Goal: Information Seeking & Learning: Learn about a topic

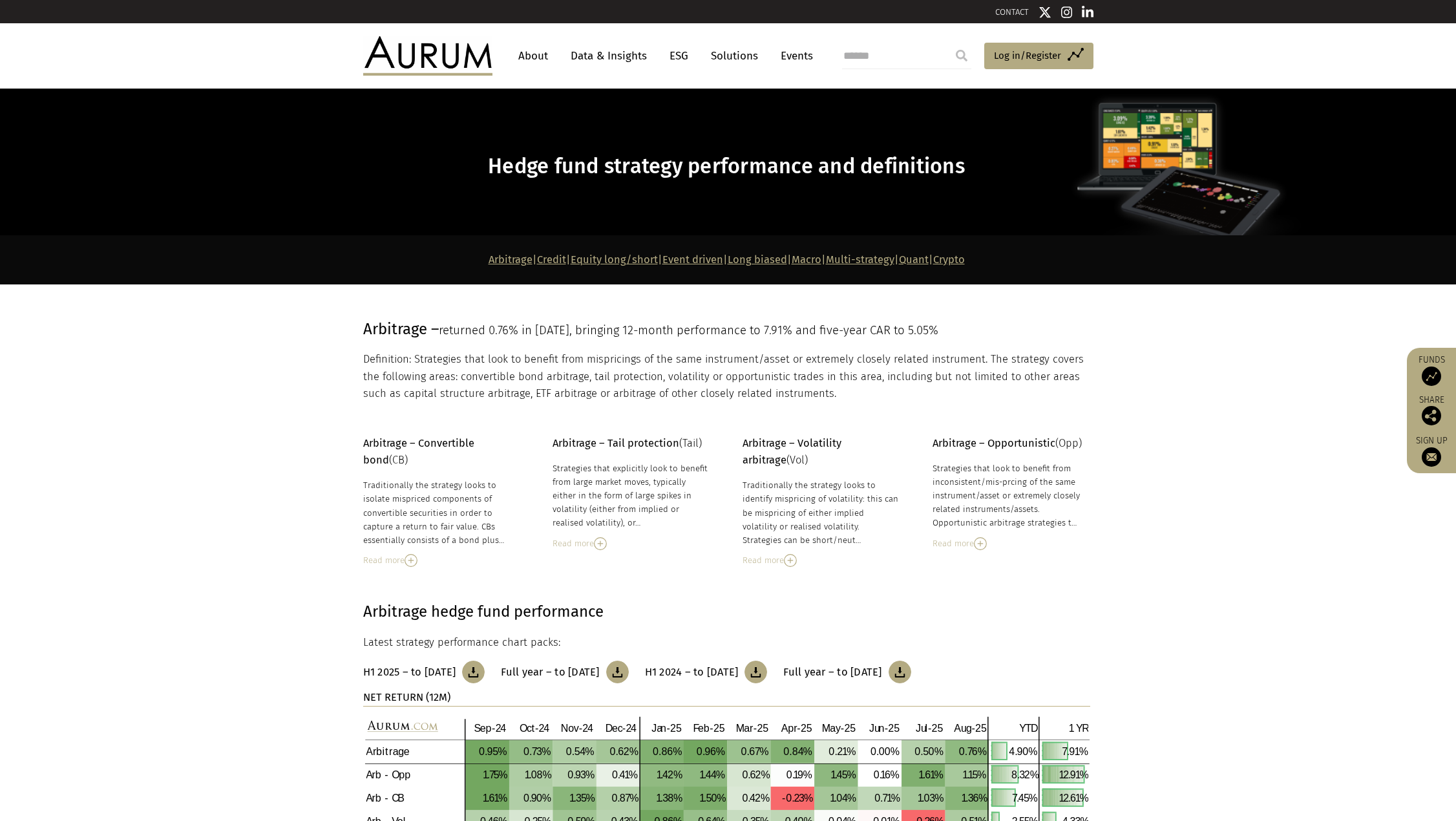
click at [544, 56] on link "About" at bounding box center [534, 55] width 43 height 24
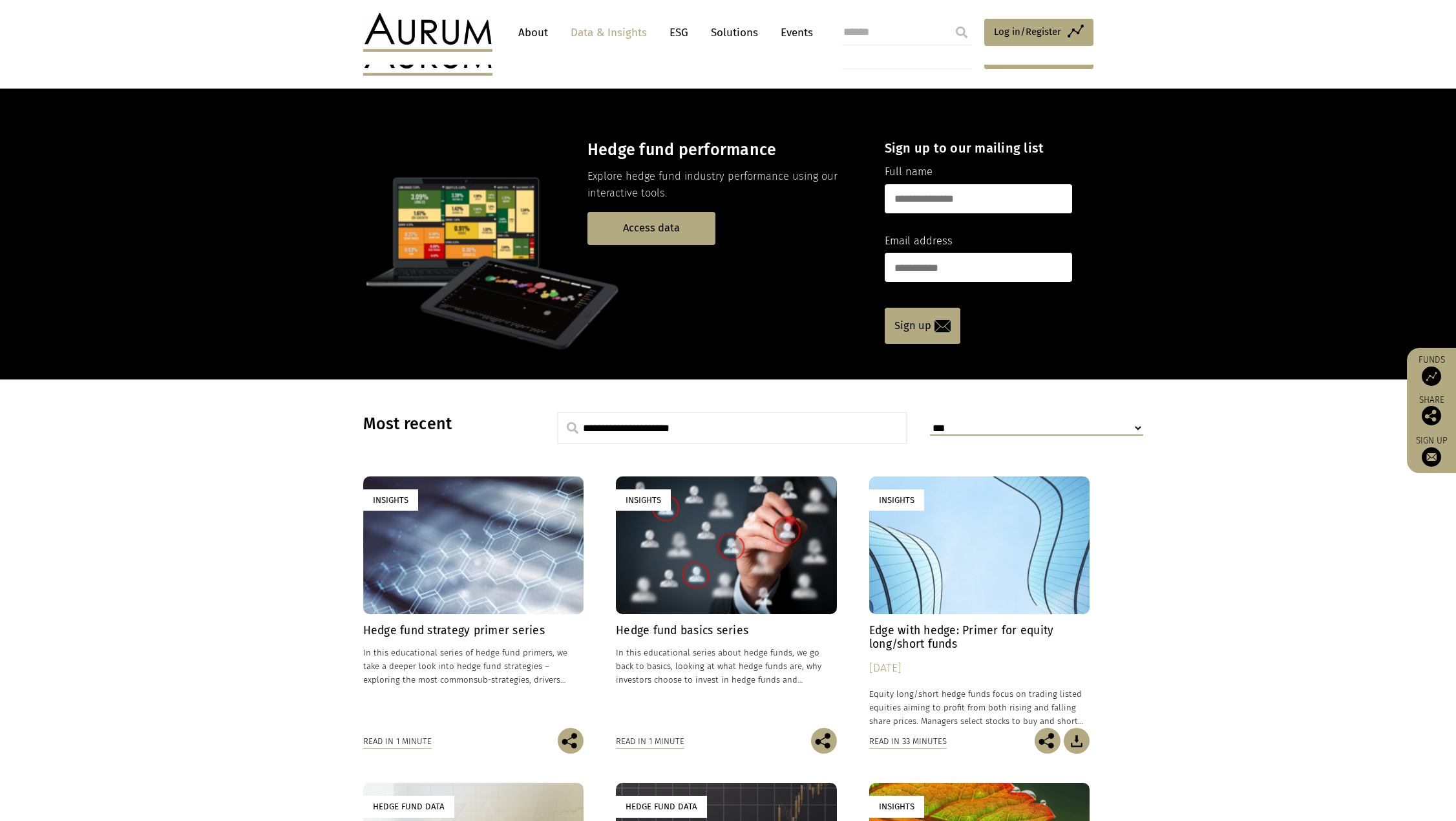
scroll to position [129, 0]
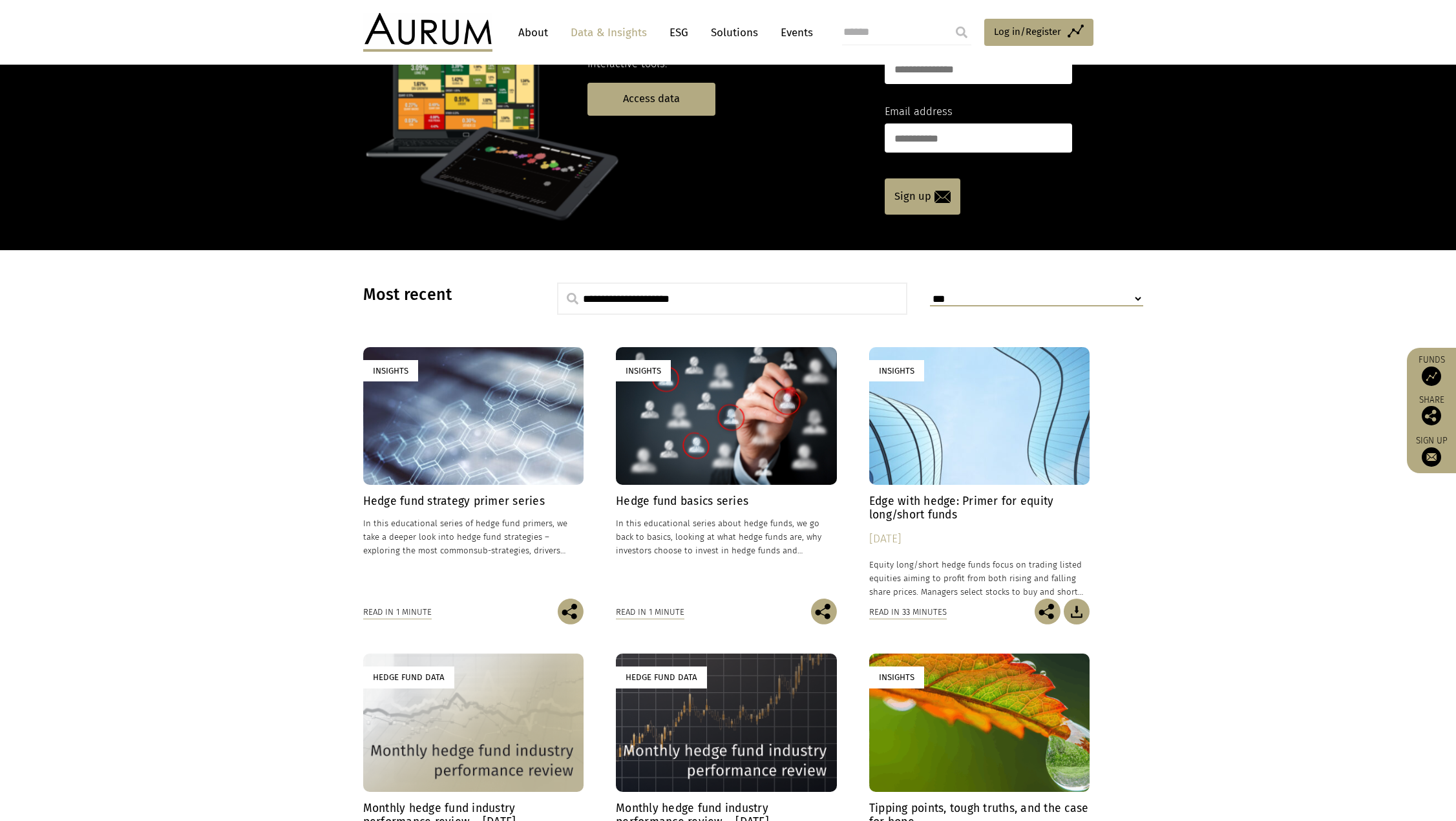
click at [235, 418] on section "**********" at bounding box center [728, 655] width 1456 height 810
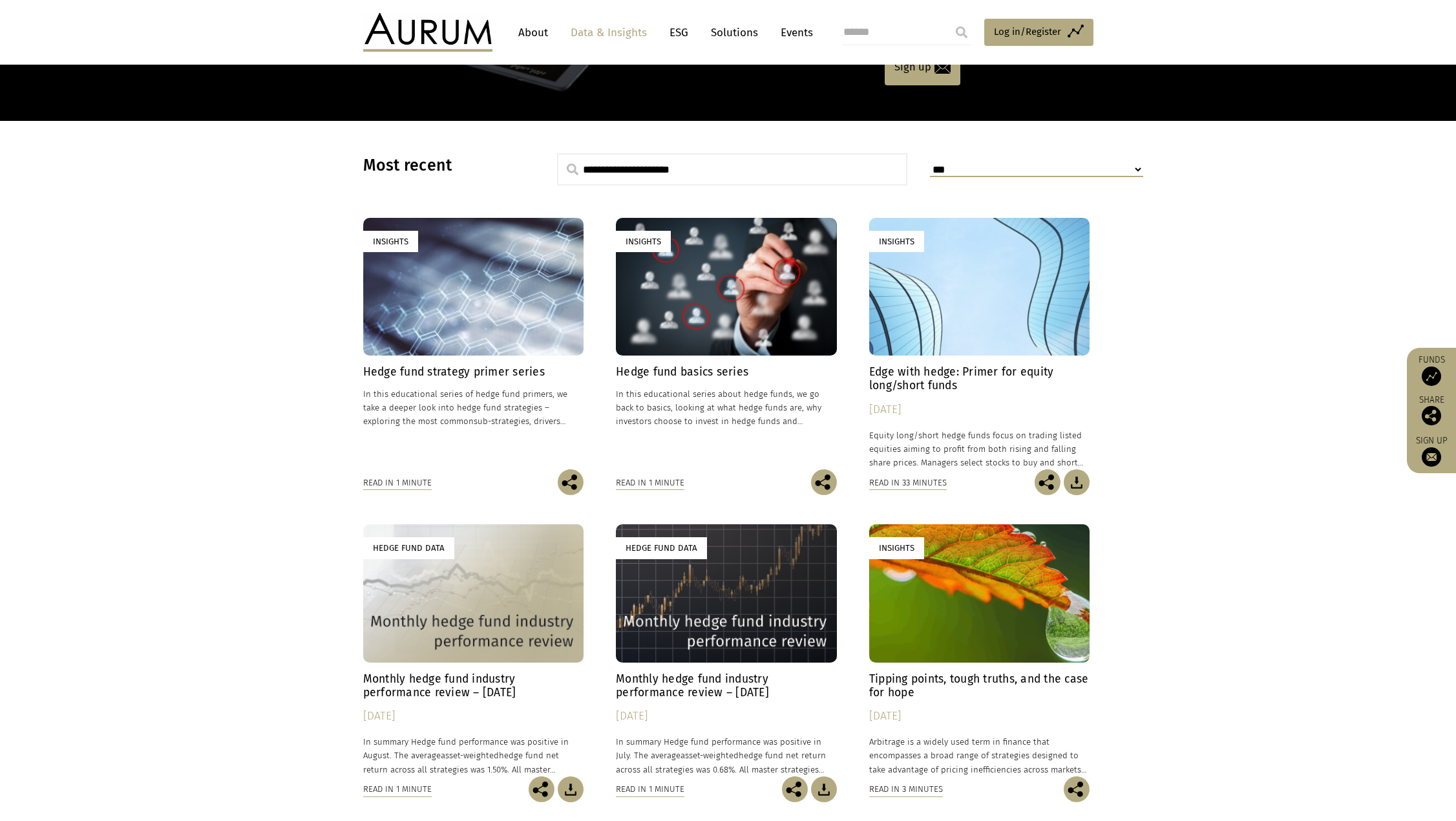
scroll to position [388, 0]
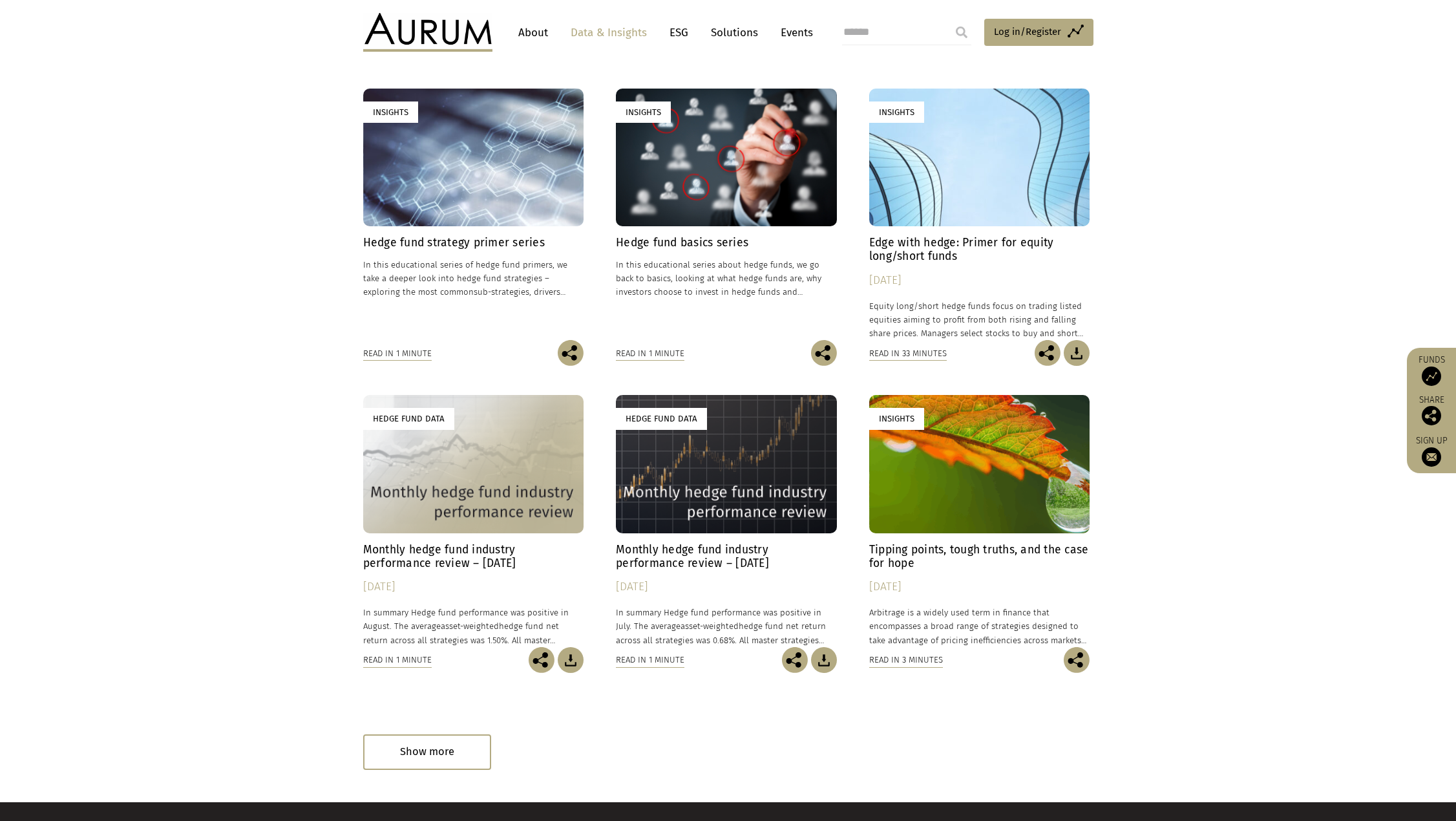
click at [969, 244] on h4 "Edge with hedge: Primer for equity long/short funds" at bounding box center [980, 249] width 221 height 27
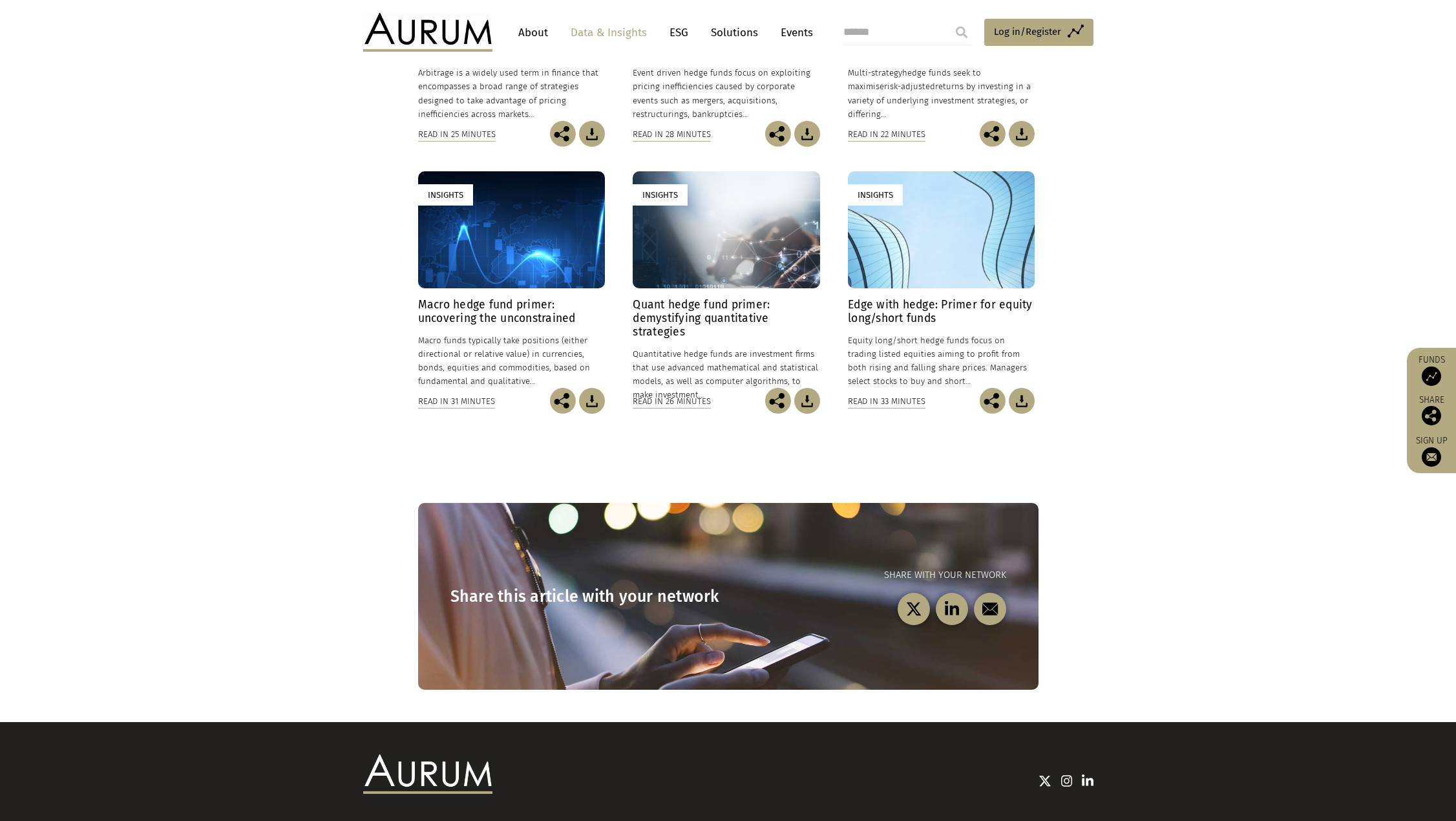
scroll to position [64, 0]
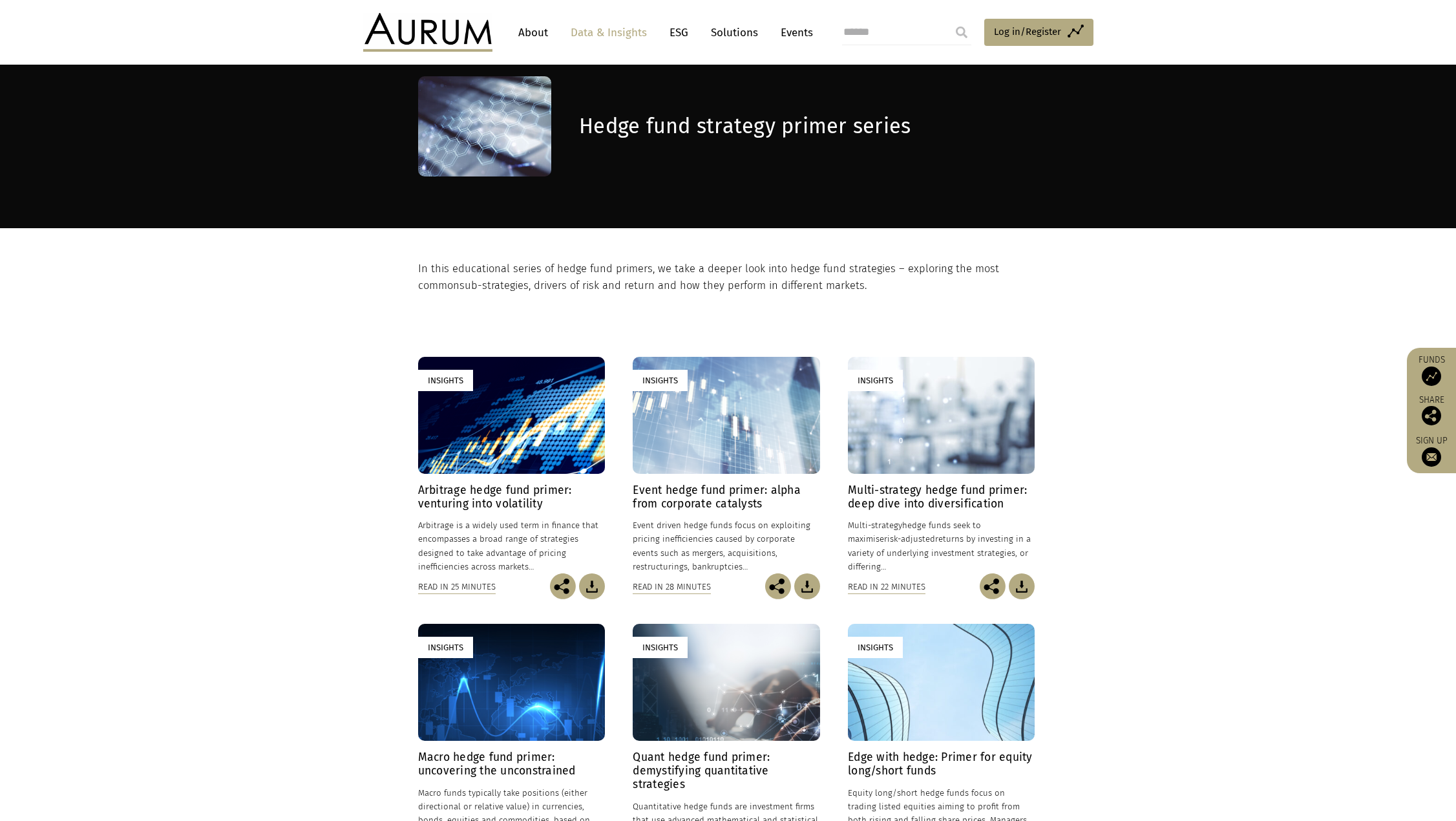
click at [342, 302] on section "Insights Arbitrage hedge fund primer: venturing into volatility 24/01/2025 Arbi…" at bounding box center [728, 609] width 1456 height 629
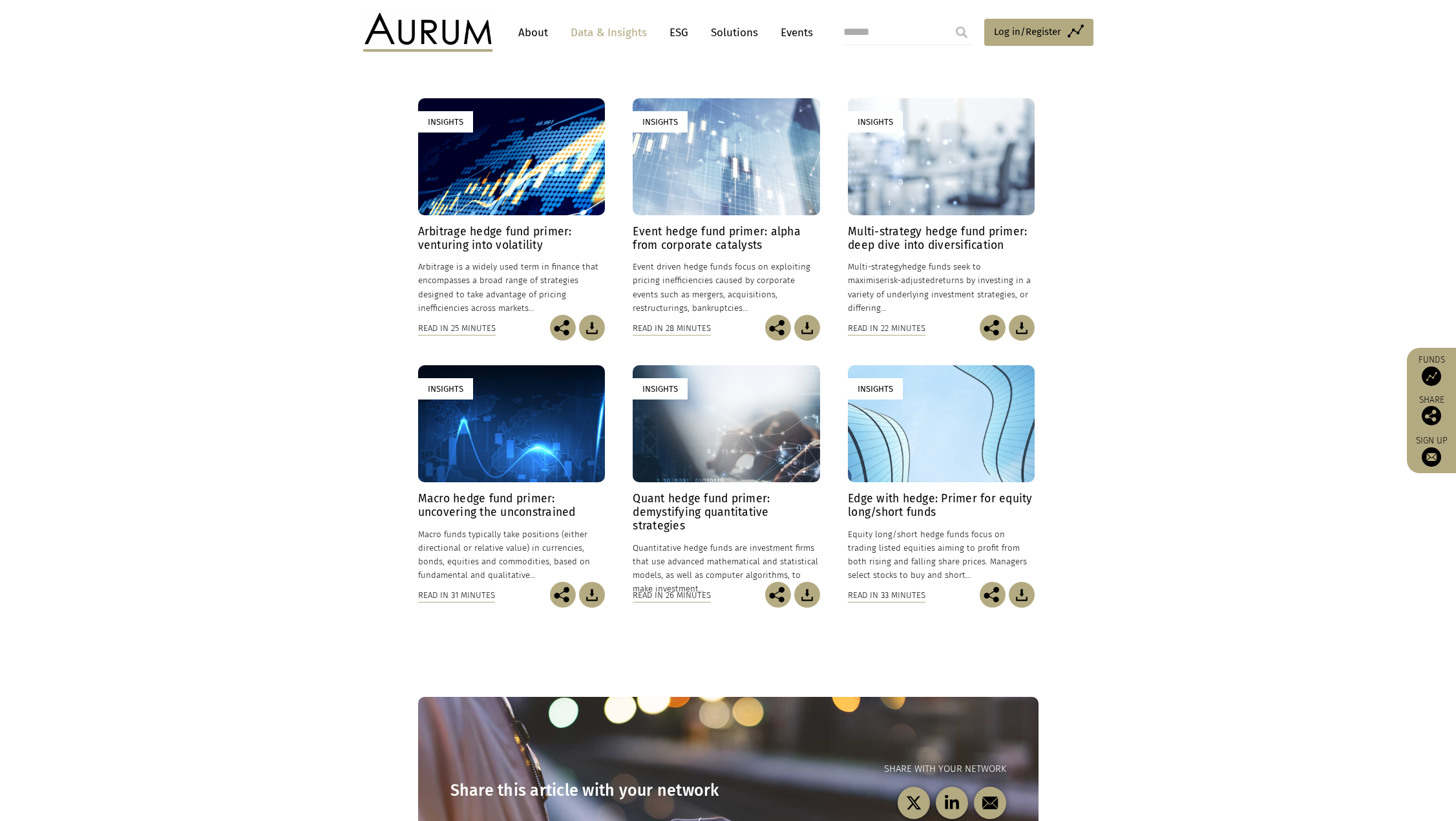
scroll to position [194, 0]
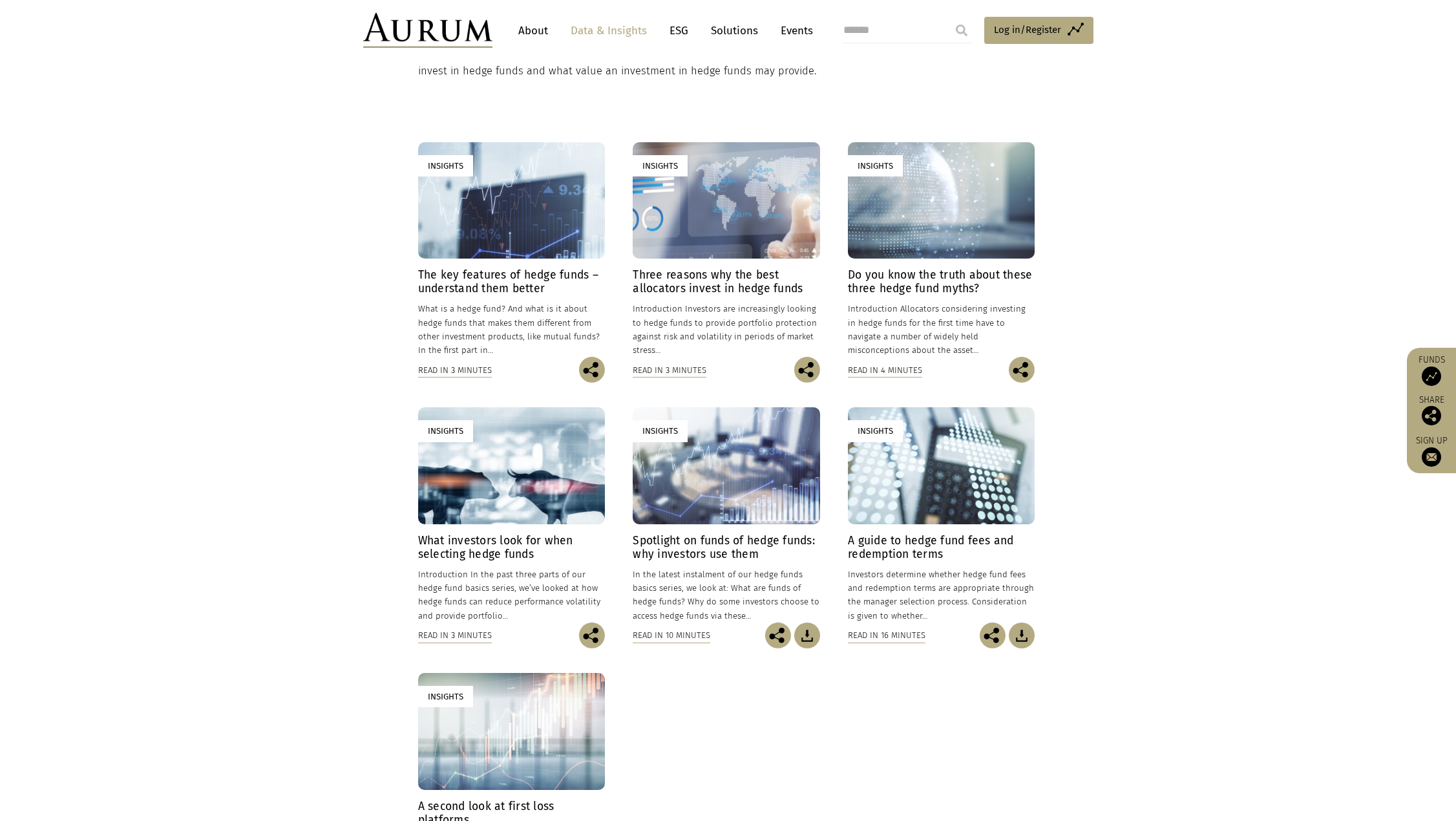
scroll to position [323, 0]
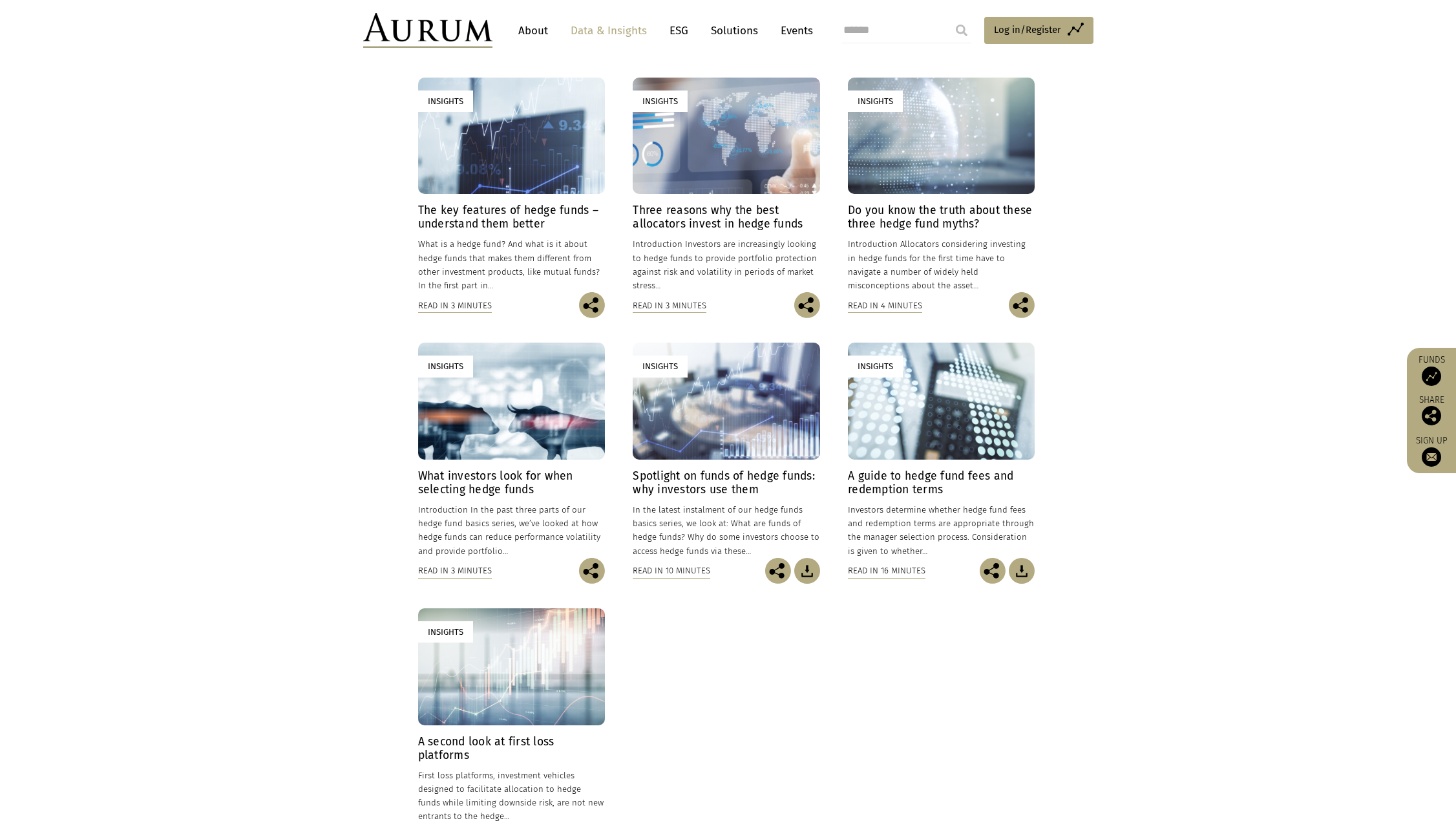
click at [386, 246] on section "Insights The key features of hedge funds – understand them better 14/09/2022 Wh…" at bounding box center [728, 460] width 1456 height 891
click at [257, 446] on section "Insights The key features of hedge funds – understand them better 14/09/2022 Wh…" at bounding box center [728, 460] width 1456 height 891
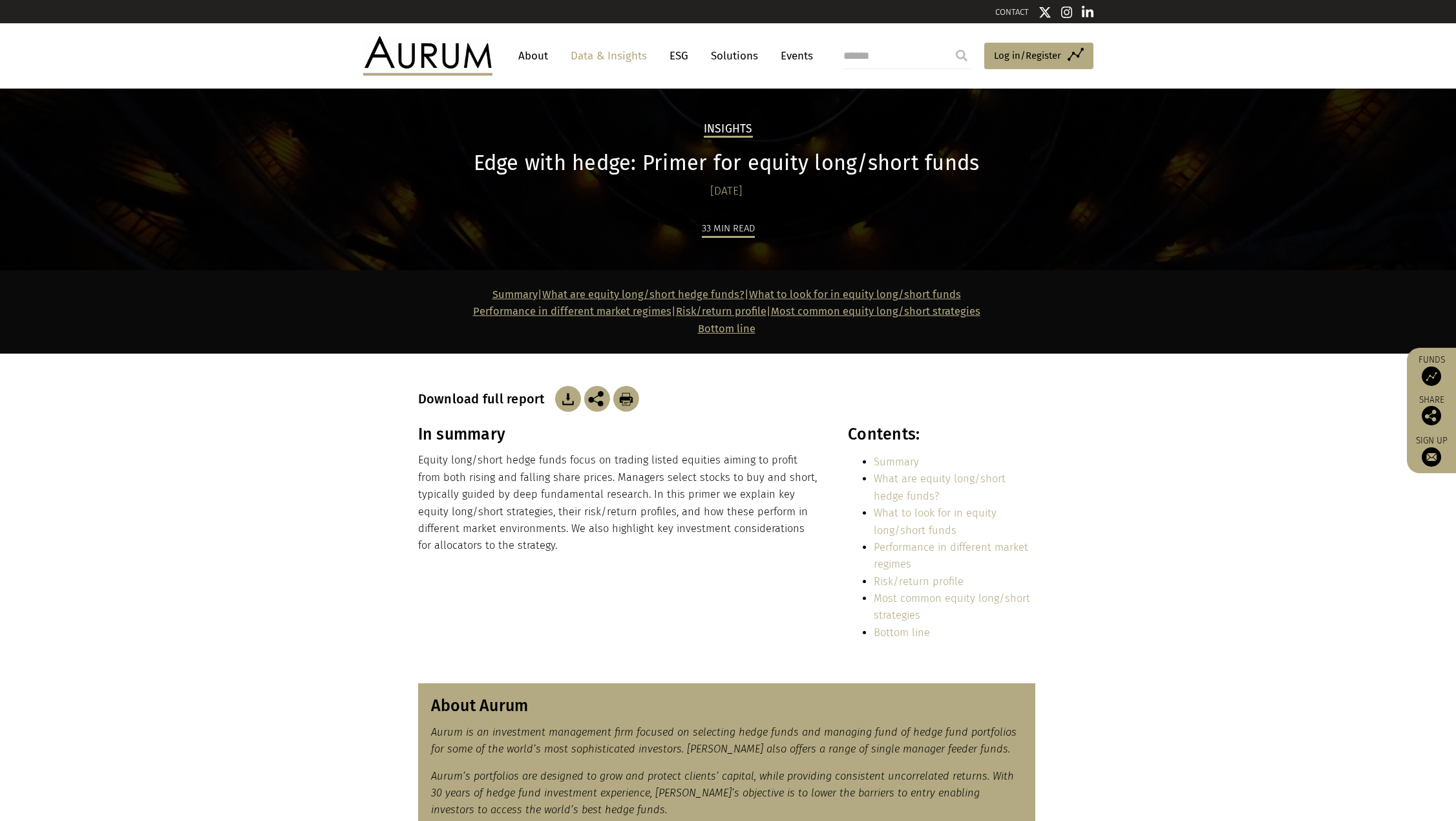
click at [323, 327] on section "Summary | What are equity long/short hedge funds? | What to look for in equity …" at bounding box center [728, 311] width 1456 height 83
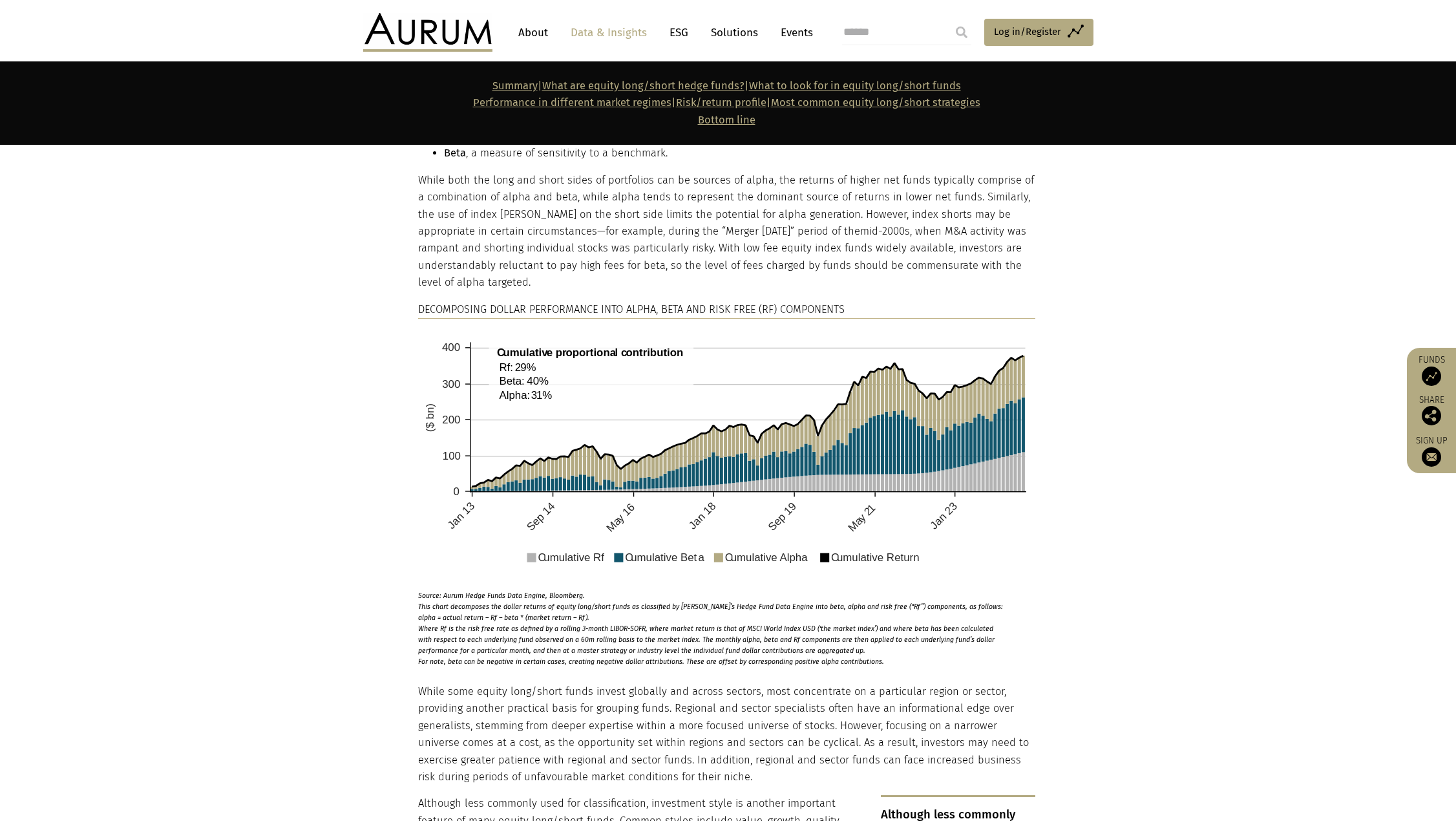
scroll to position [1293, 0]
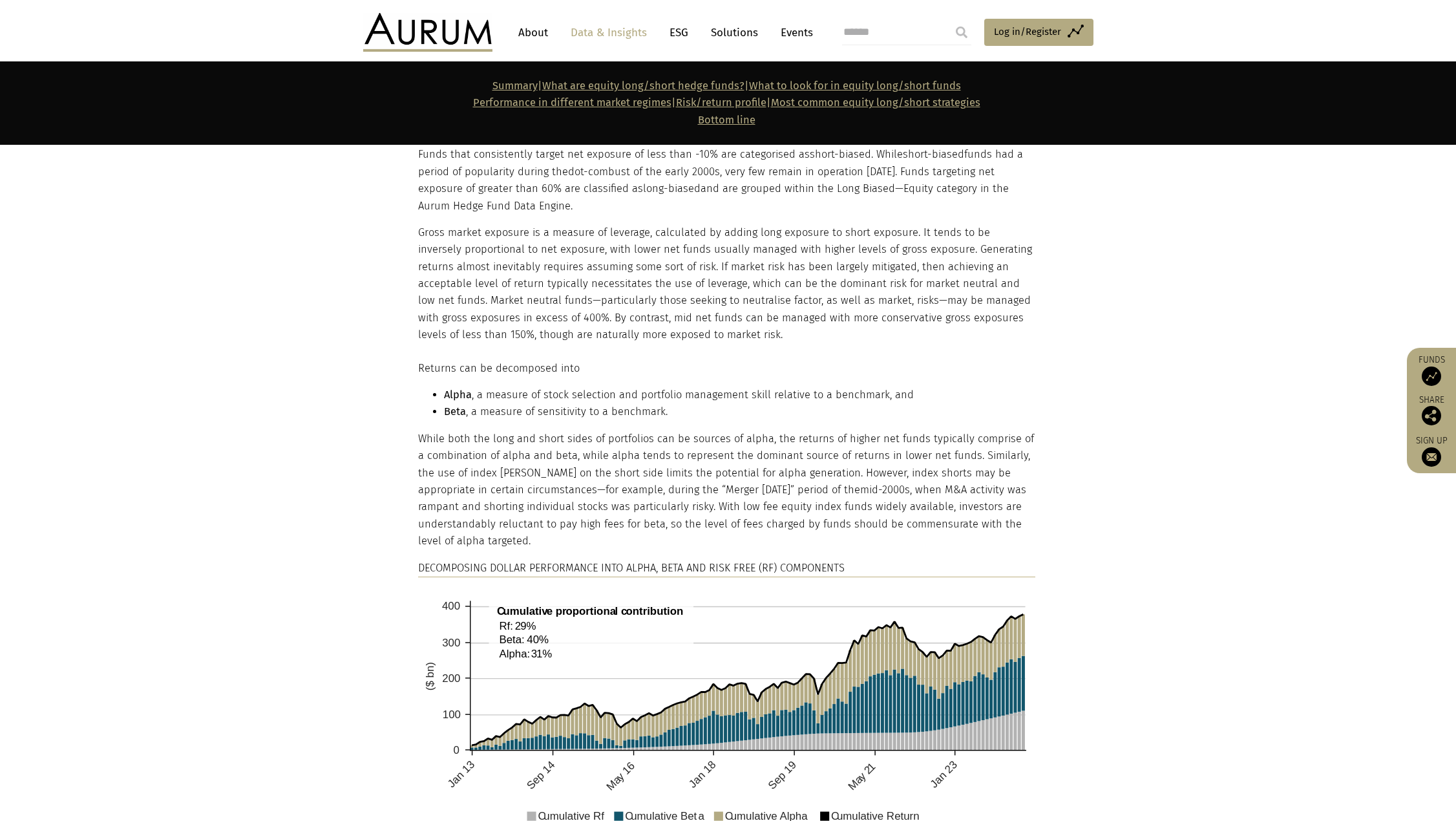
click at [325, 317] on section "Breaking down the universe With a large number of equity long/short funds—over …" at bounding box center [728, 154] width 1456 height 380
click at [340, 292] on section "Breaking down the universe With a large number of equity long/short funds—over …" at bounding box center [728, 154] width 1456 height 380
